Goal: Find specific page/section: Find specific page/section

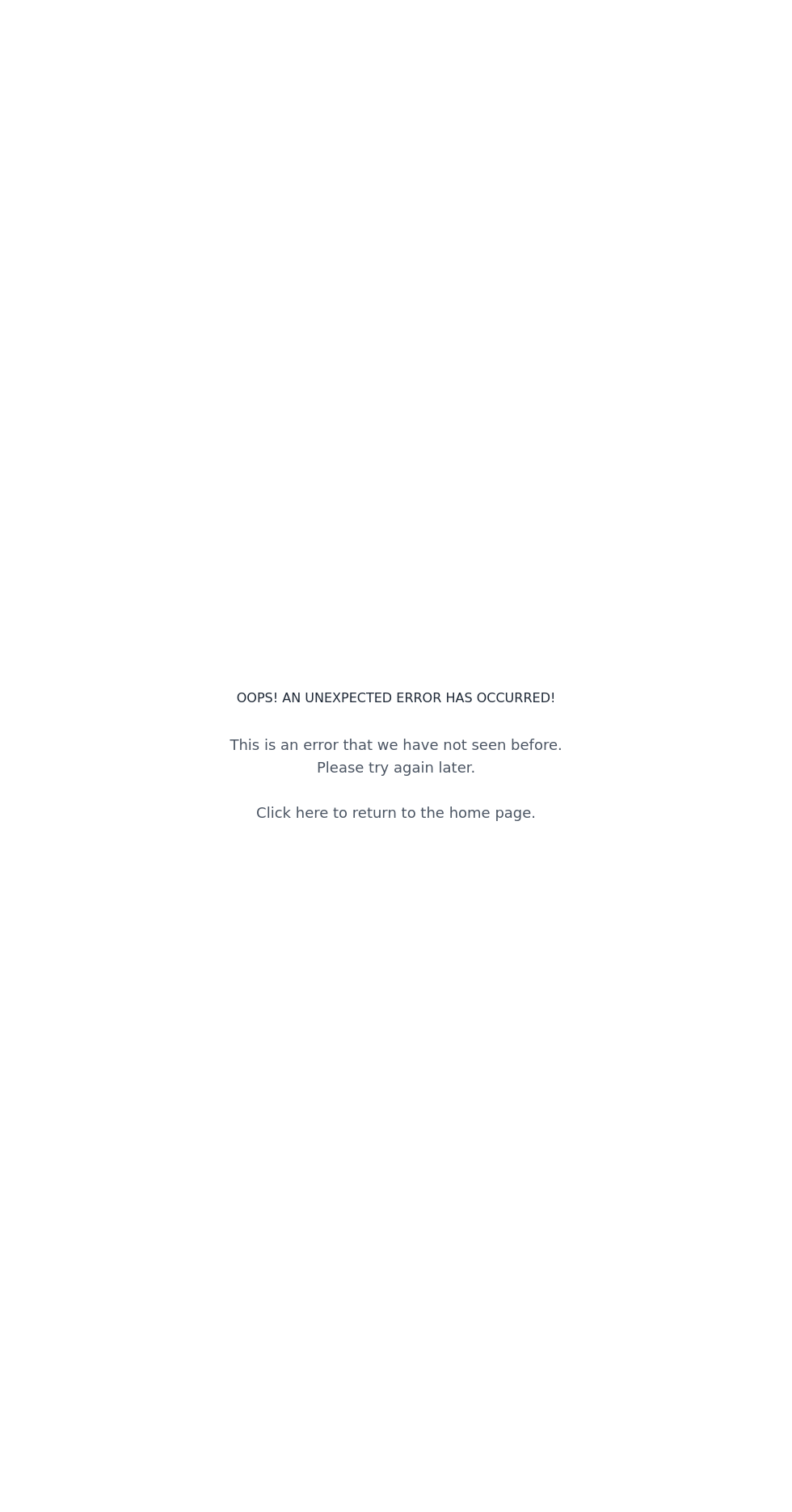
scroll to position [4, 0]
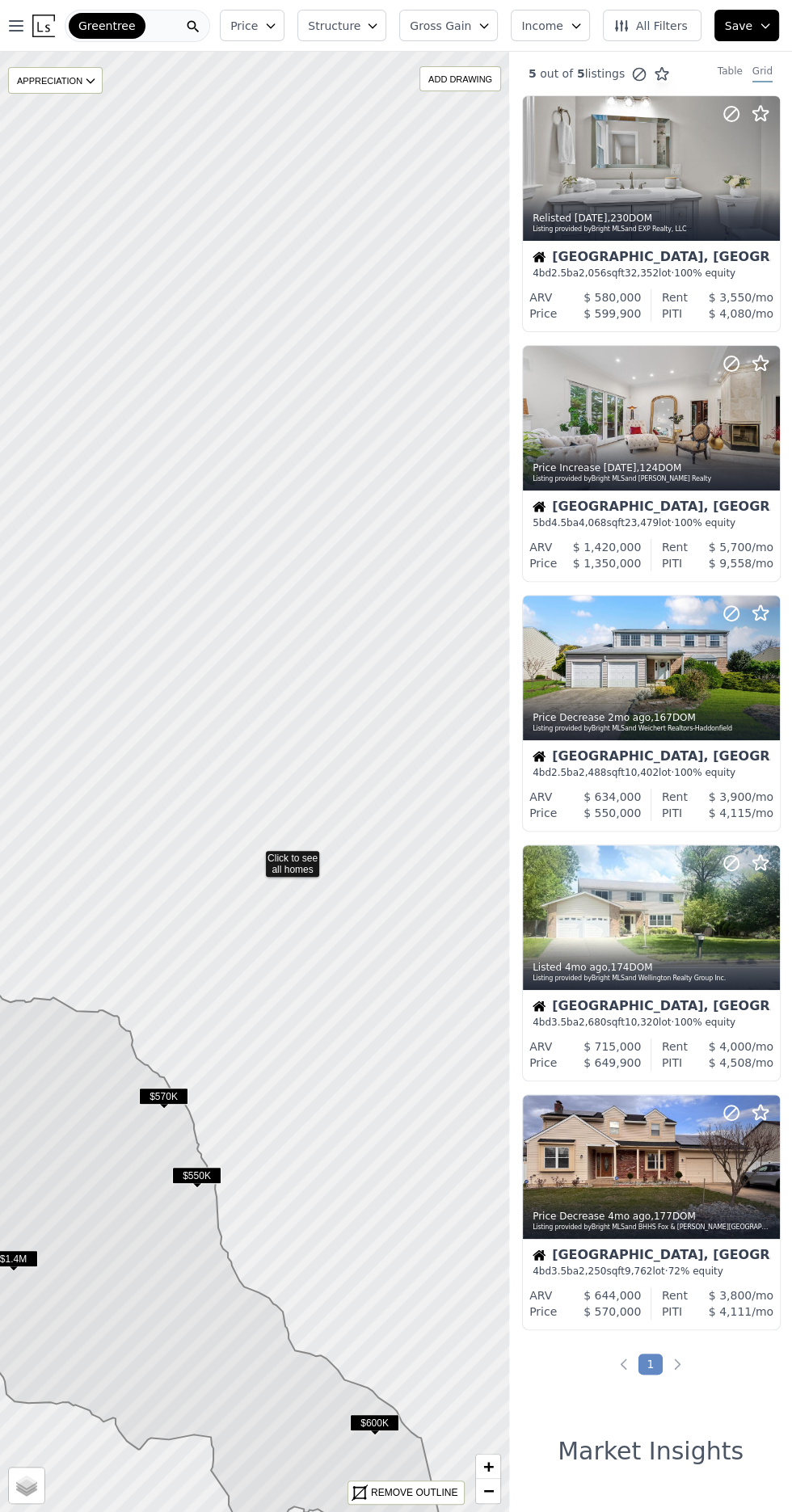
click at [186, 18] on div "Greentree" at bounding box center [137, 25] width 145 height 32
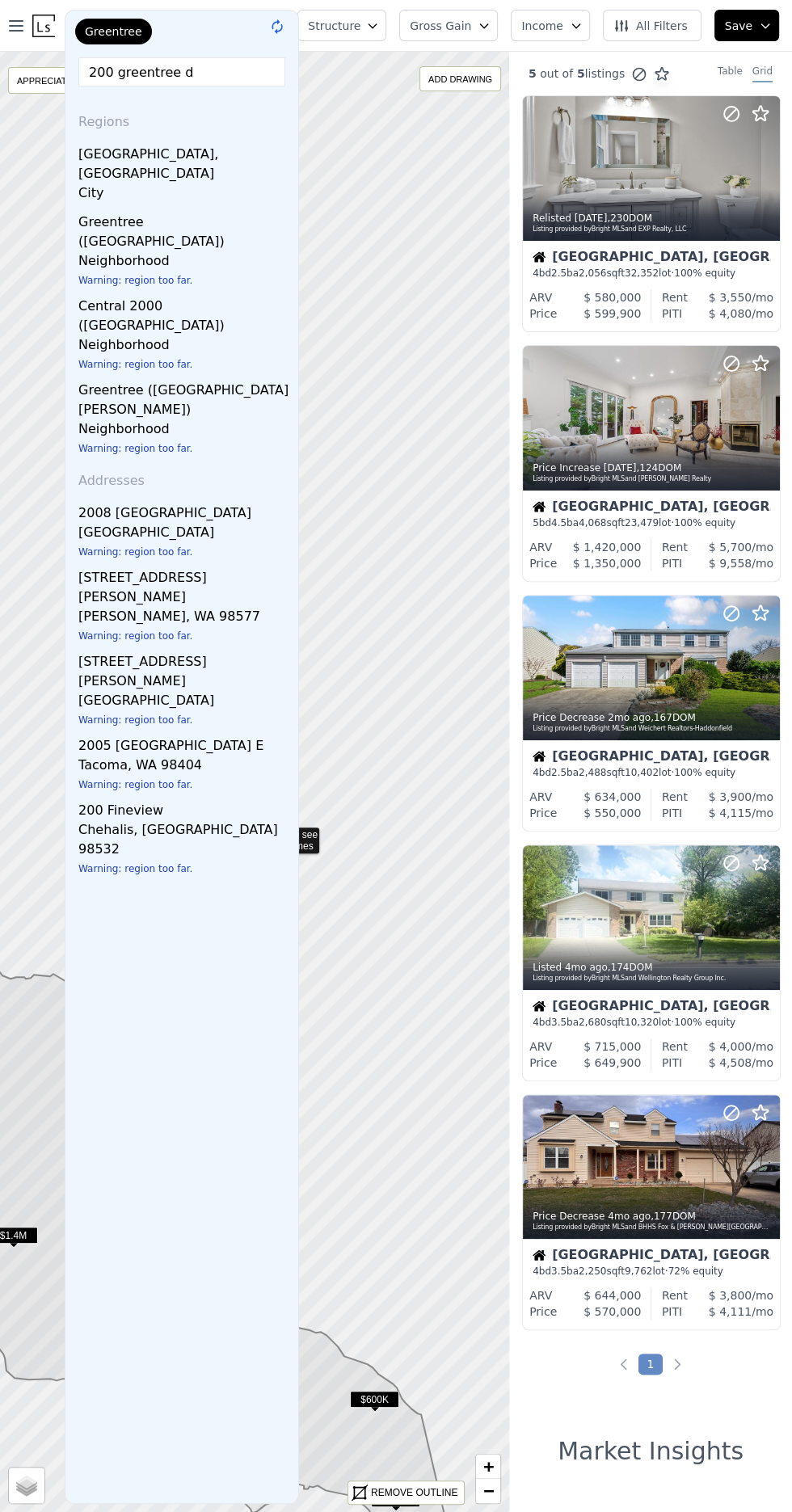
type input "[STREET_ADDRESS]"
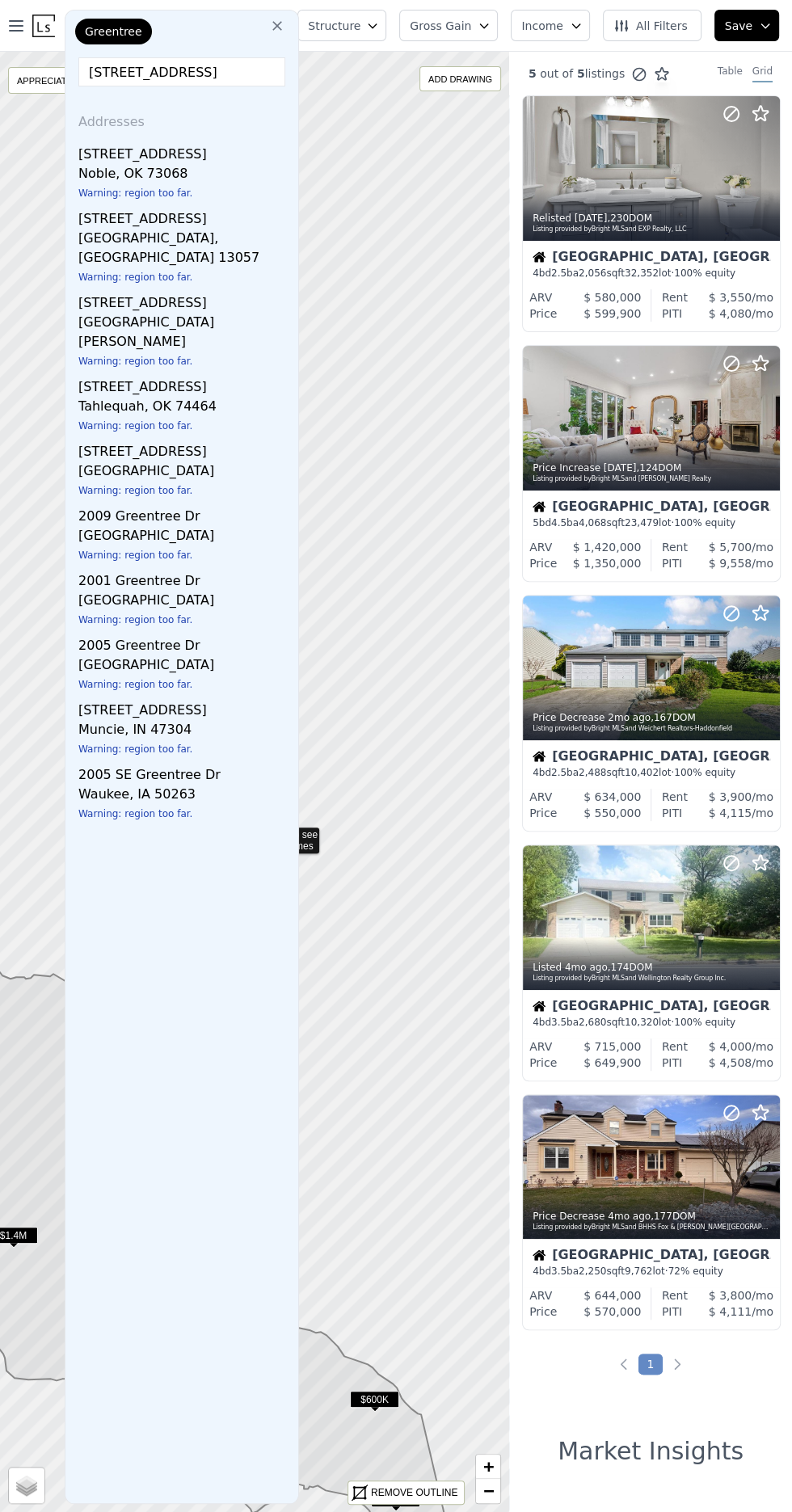
click at [123, 435] on div "[STREET_ADDRESS]" at bounding box center [185, 448] width 213 height 26
